Goal: Information Seeking & Learning: Learn about a topic

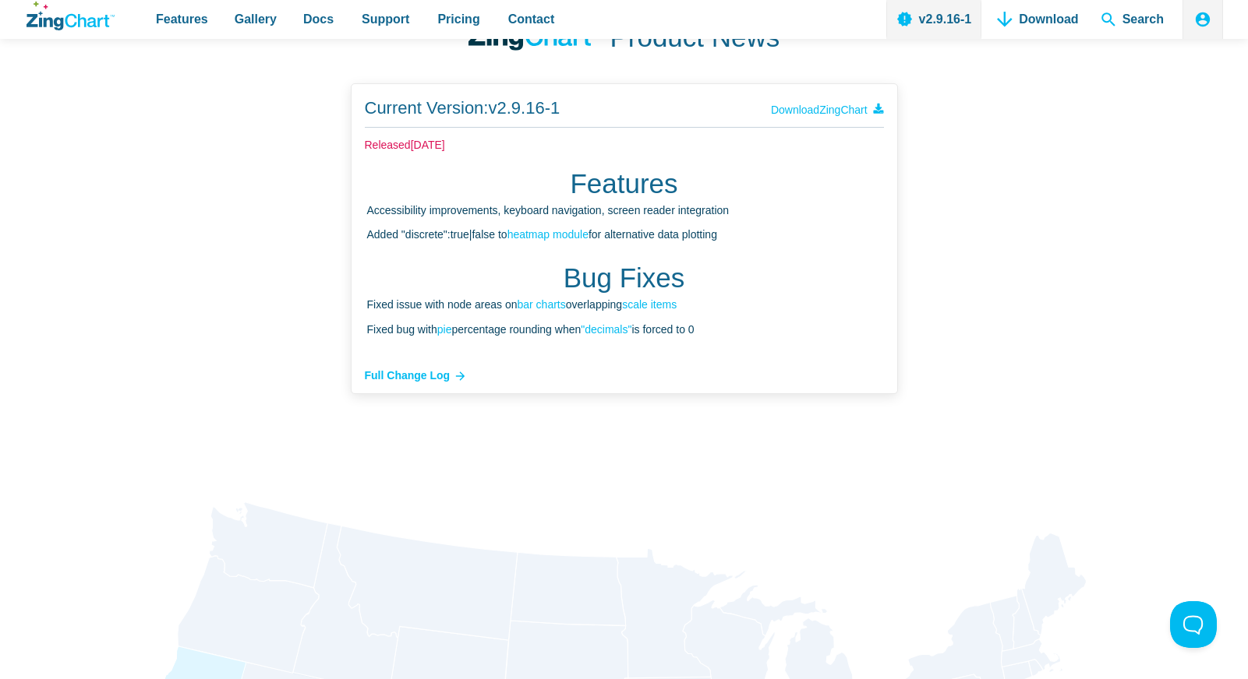
scroll to position [4615, 0]
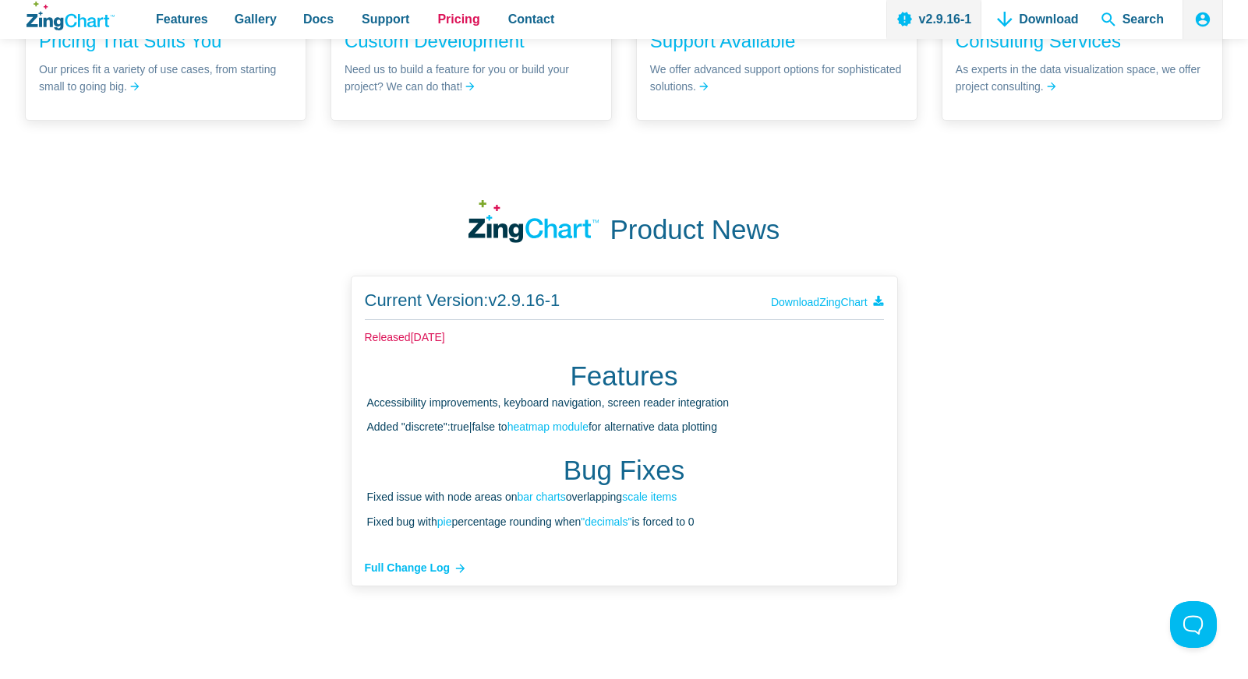
click at [443, 24] on span "Pricing" at bounding box center [458, 19] width 42 height 21
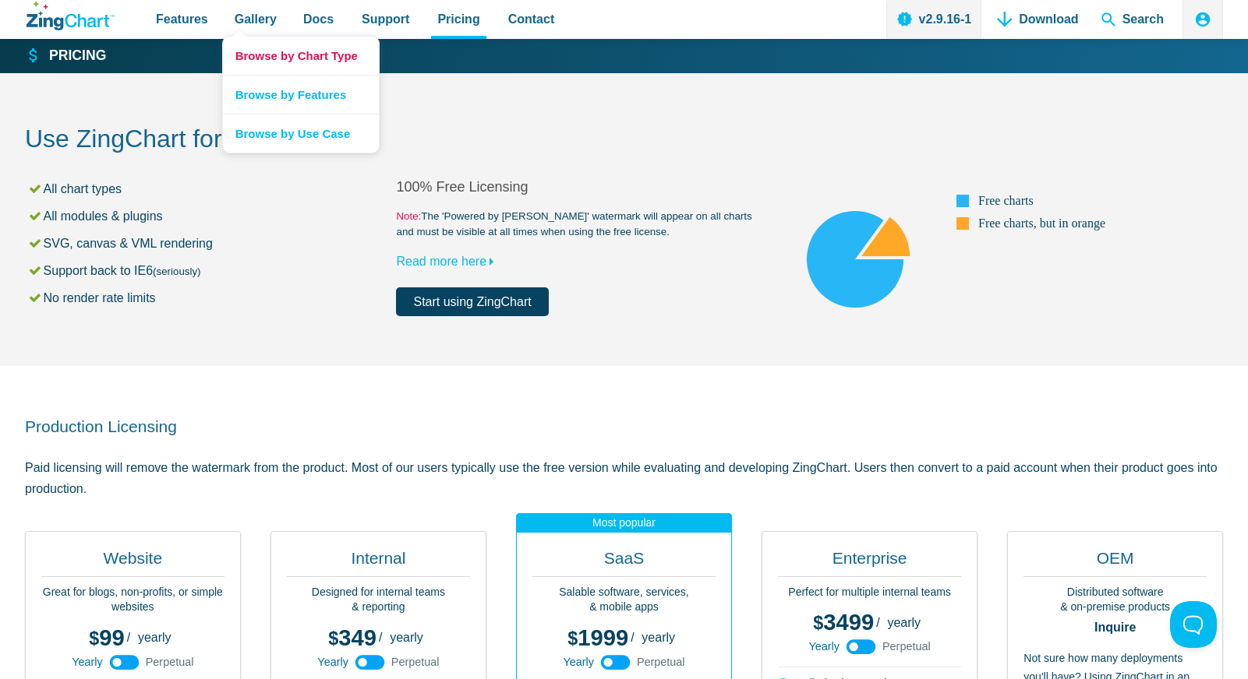
click at [259, 54] on link "Browse by Chart Type" at bounding box center [301, 56] width 156 height 38
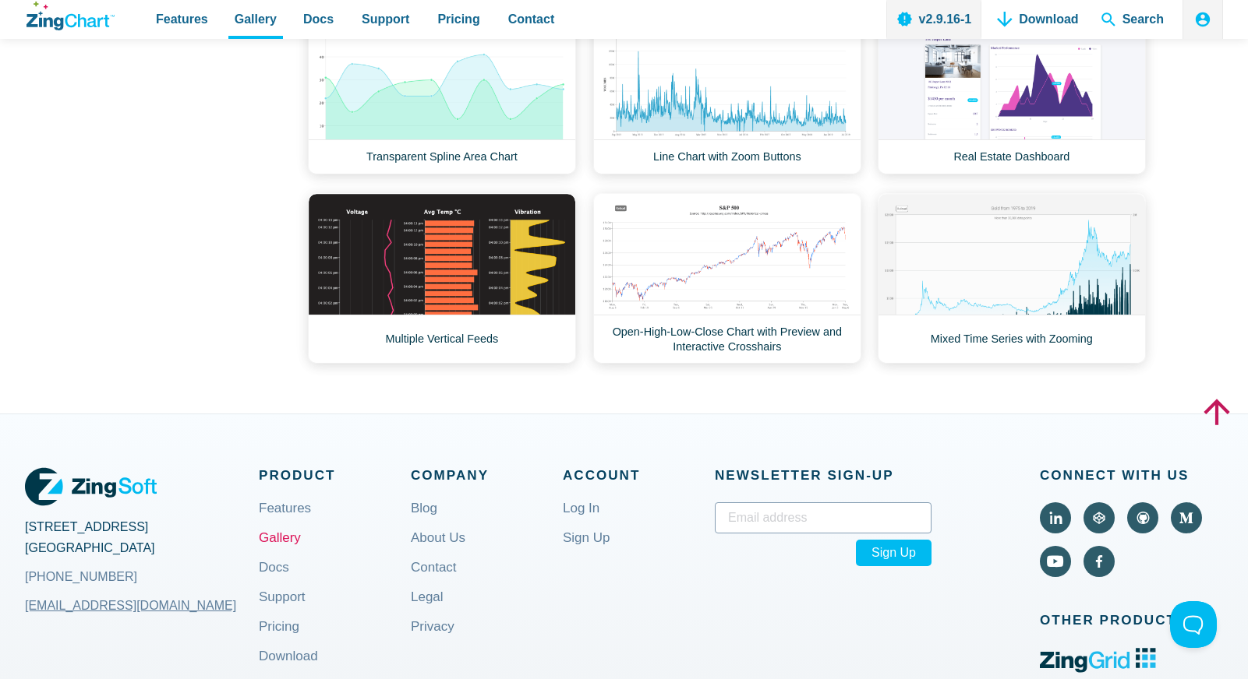
scroll to position [1495, 0]
